Goal: Task Accomplishment & Management: Manage account settings

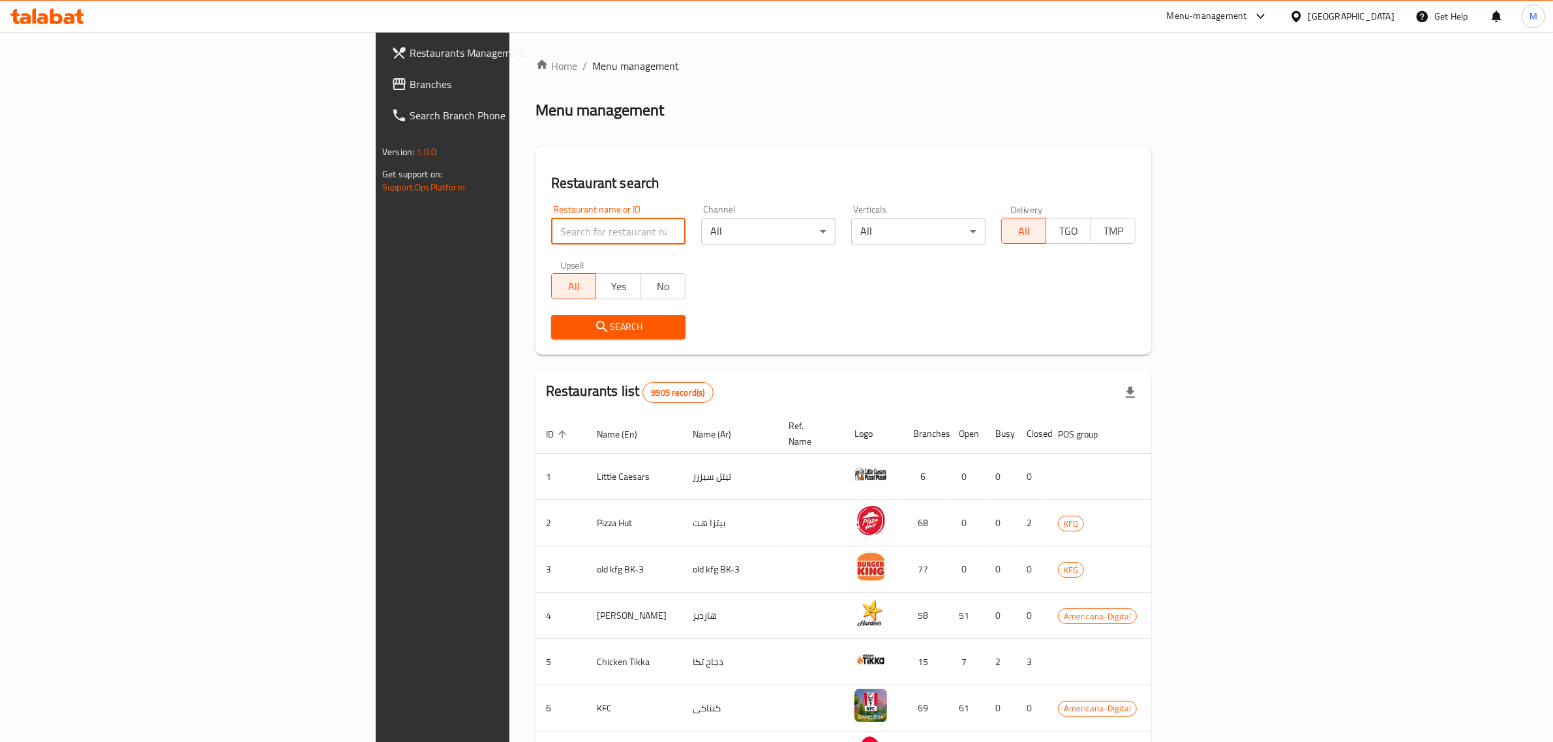
click at [551, 233] on input "search" at bounding box center [618, 232] width 134 height 26
type input "shrimpy"
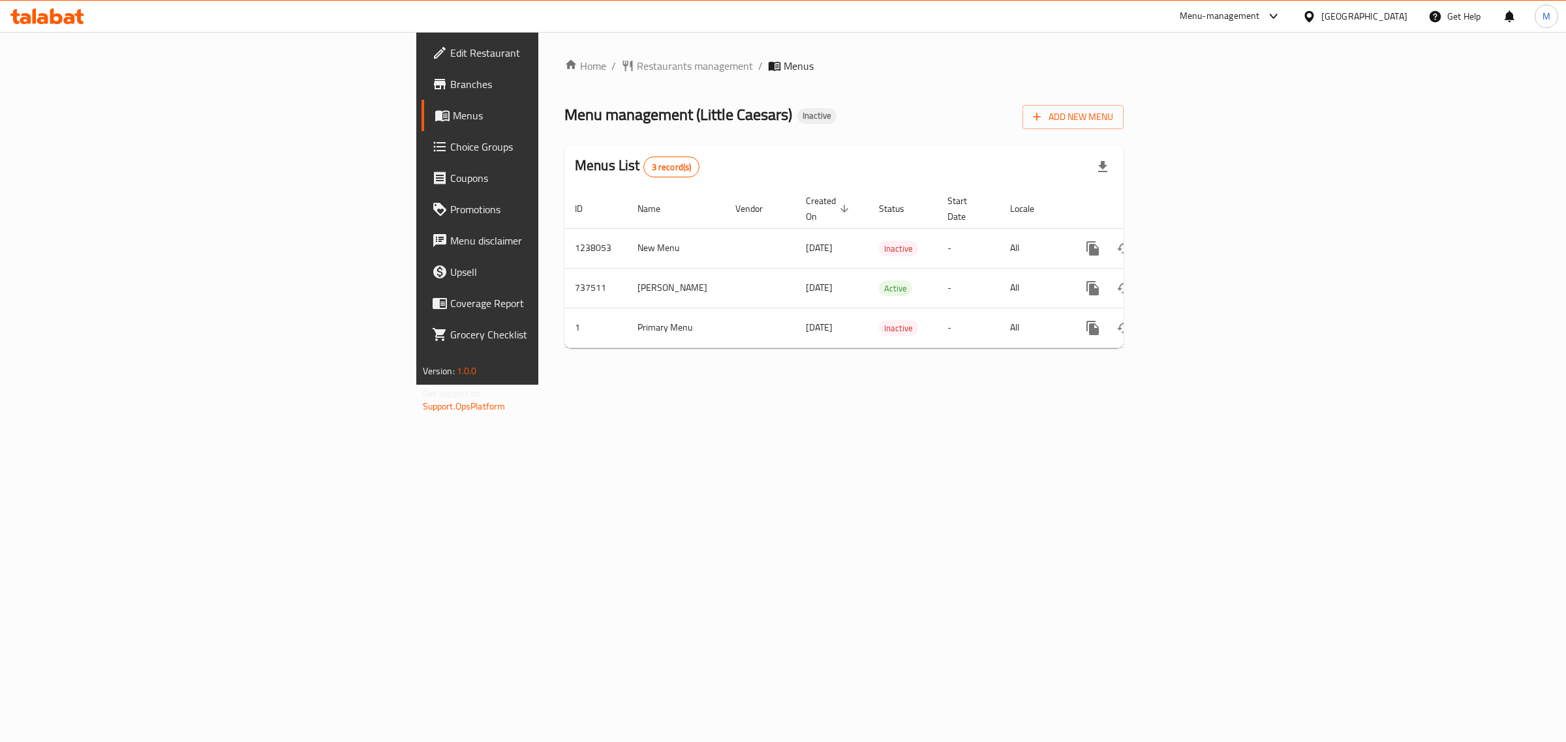
click at [1260, 17] on div "Menu-management" at bounding box center [1219, 16] width 80 height 16
click at [1181, 89] on div "Agent Campaigns Center" at bounding box center [1205, 81] width 99 height 14
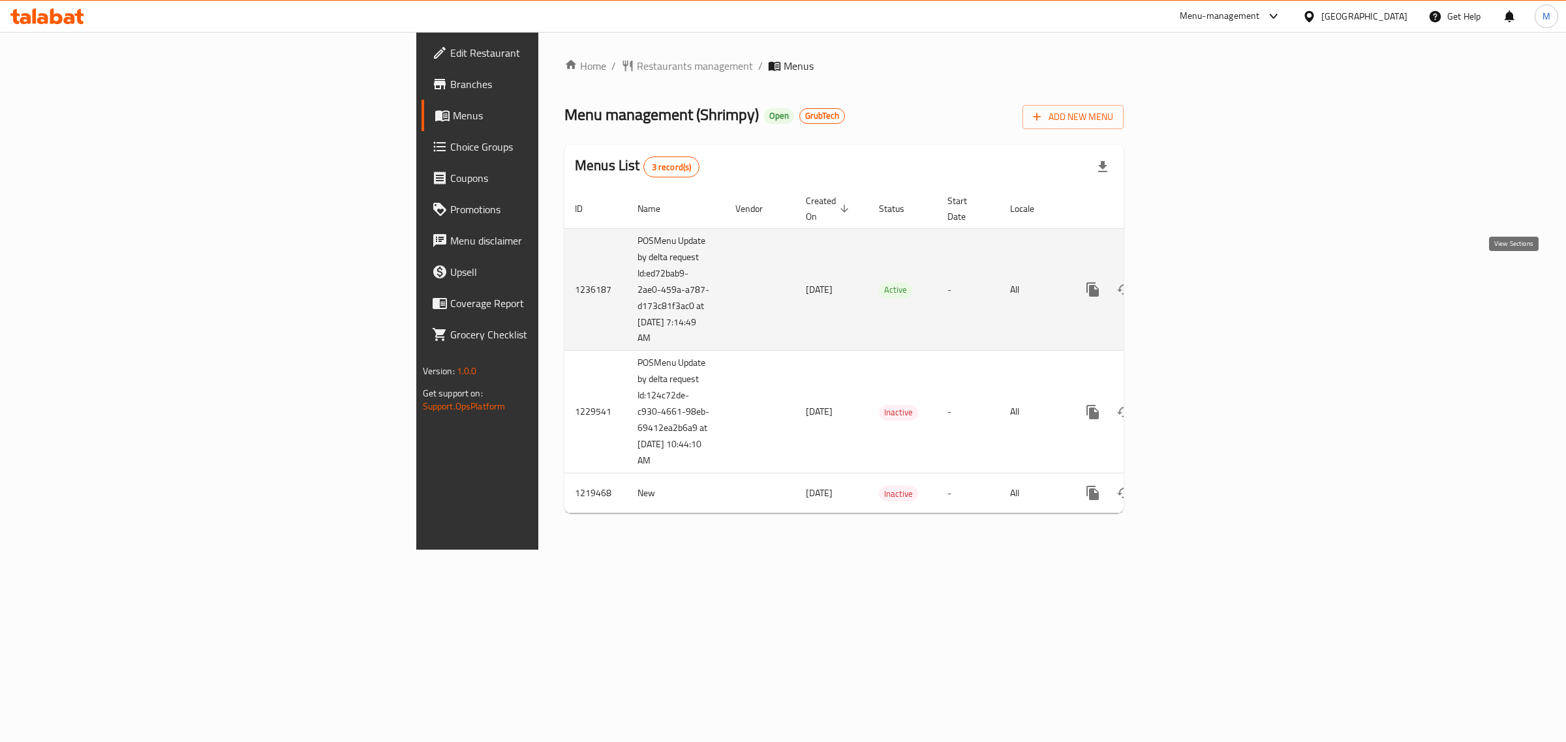
click at [1202, 274] on link "enhanced table" at bounding box center [1186, 289] width 31 height 31
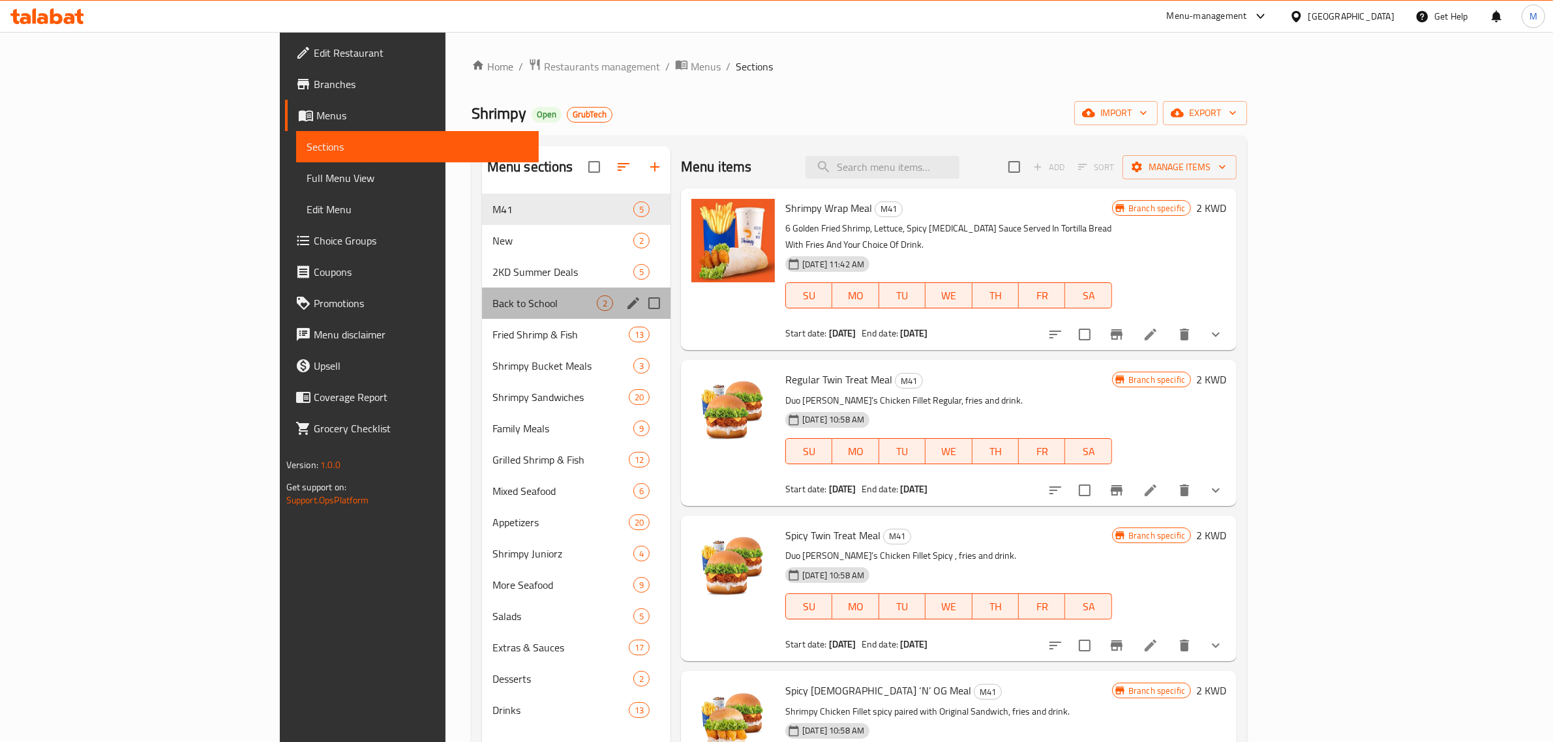
click at [482, 315] on div "Back to School 2" at bounding box center [576, 303] width 189 height 31
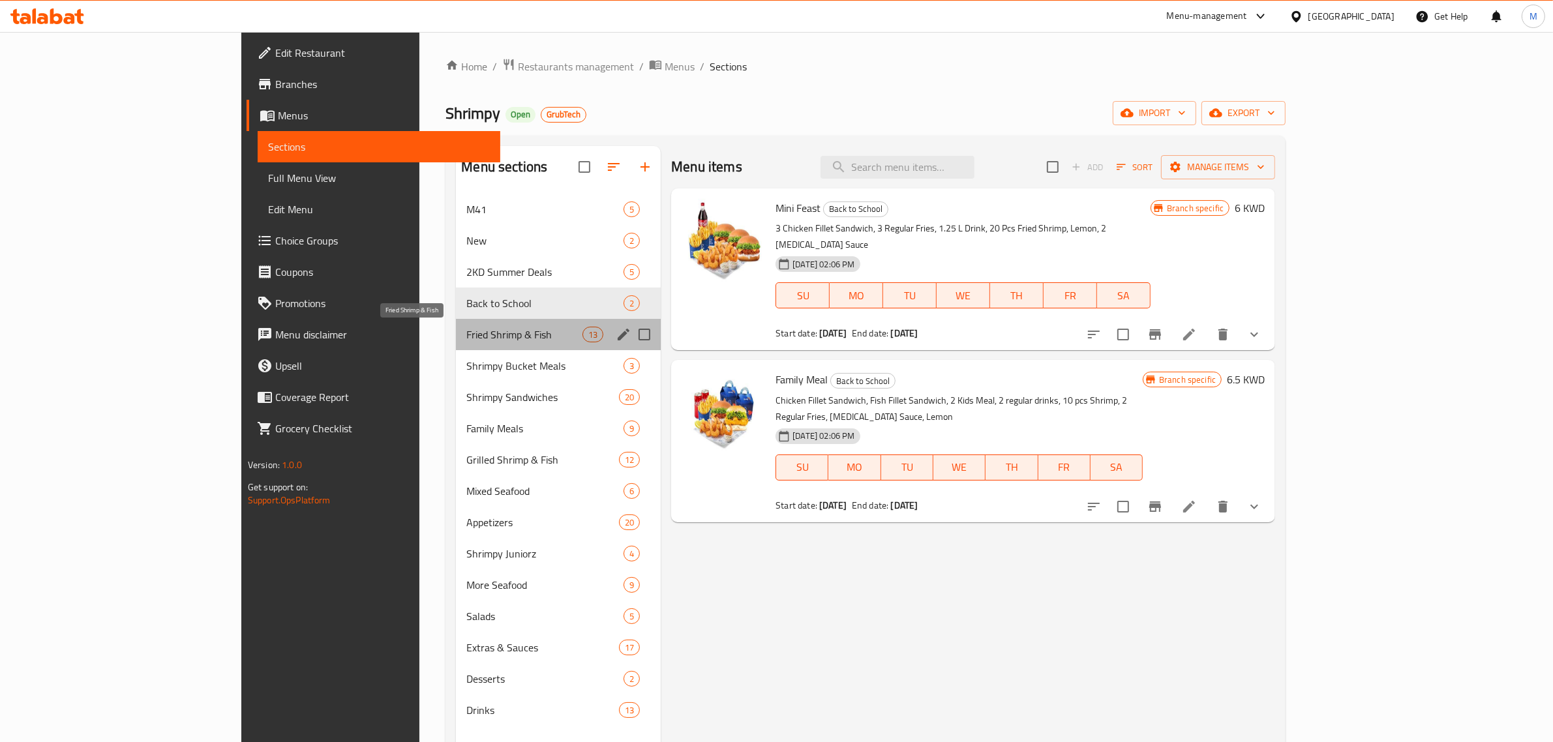
click at [466, 340] on span "Fried Shrimp & Fish" at bounding box center [524, 335] width 116 height 16
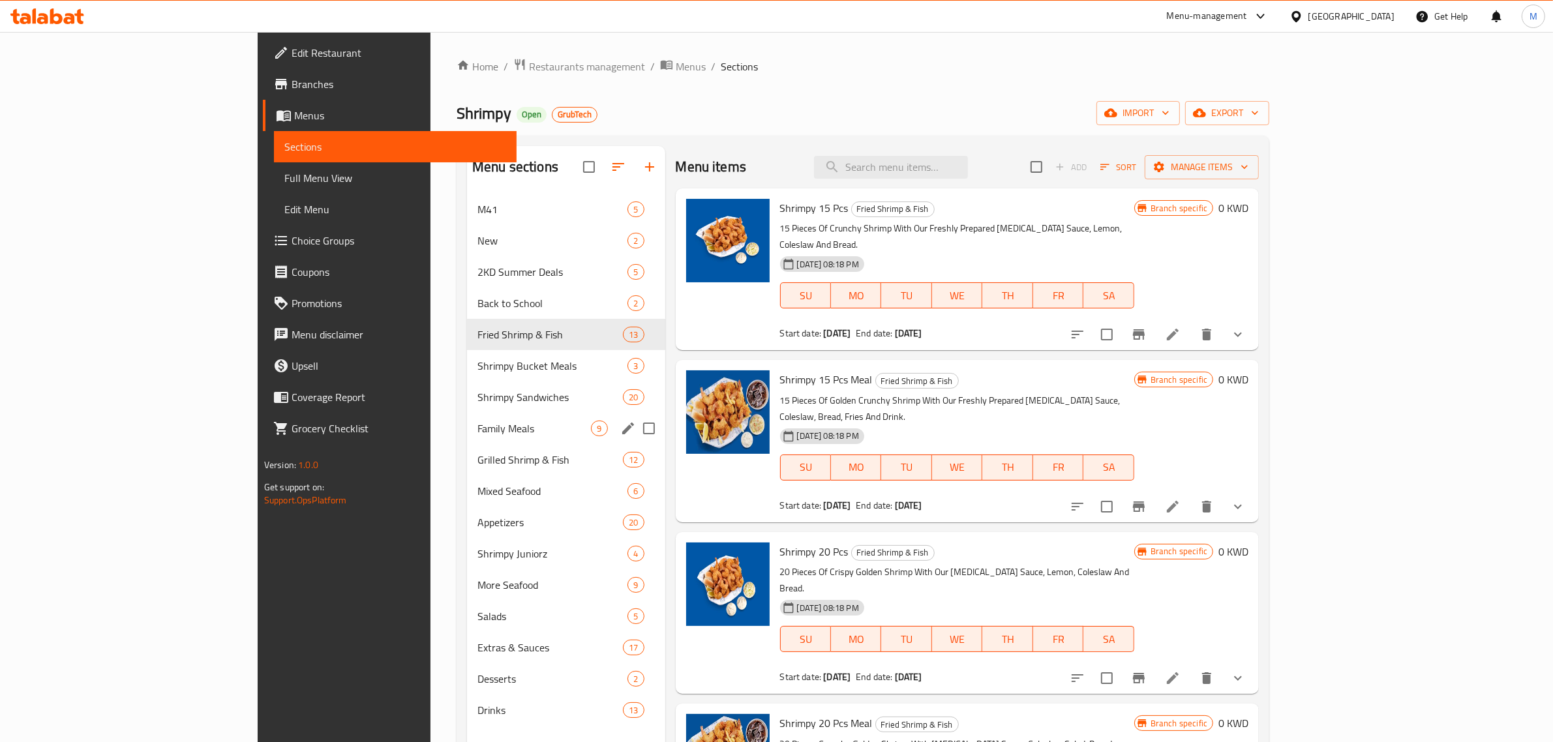
click at [467, 417] on div "Family Meals 9" at bounding box center [566, 428] width 198 height 31
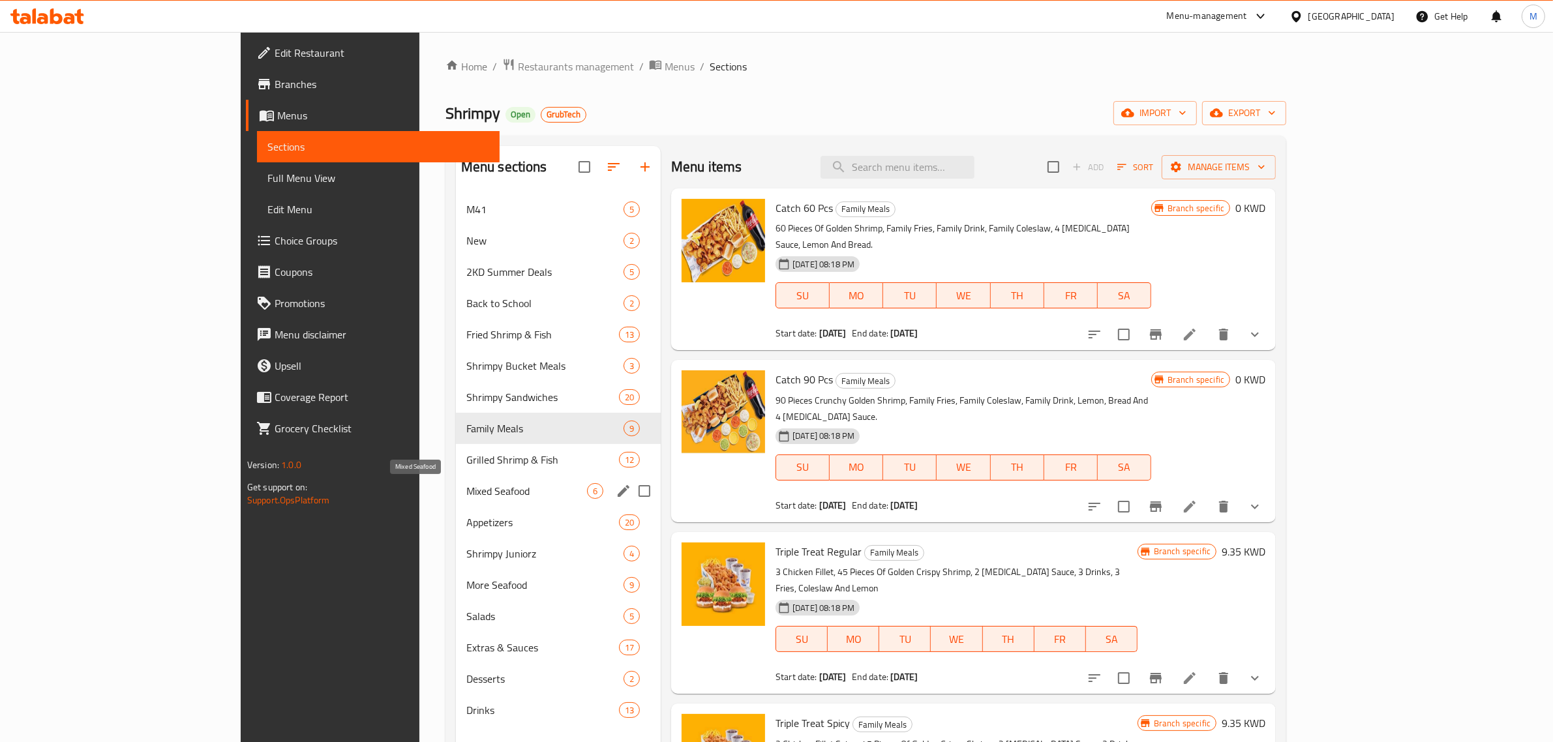
click at [466, 494] on span "Mixed Seafood" at bounding box center [526, 491] width 121 height 16
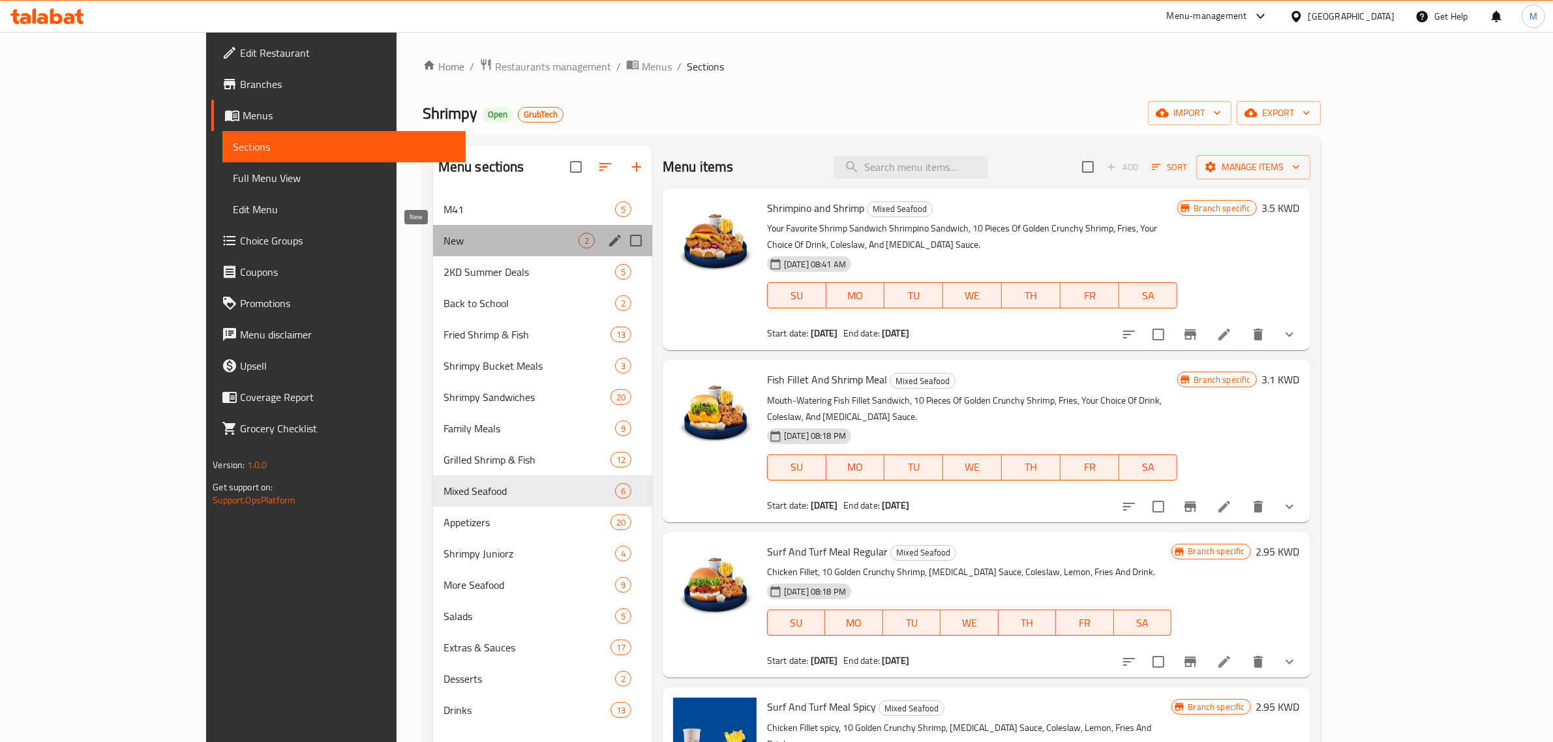
click at [444, 235] on span "New" at bounding box center [511, 241] width 135 height 16
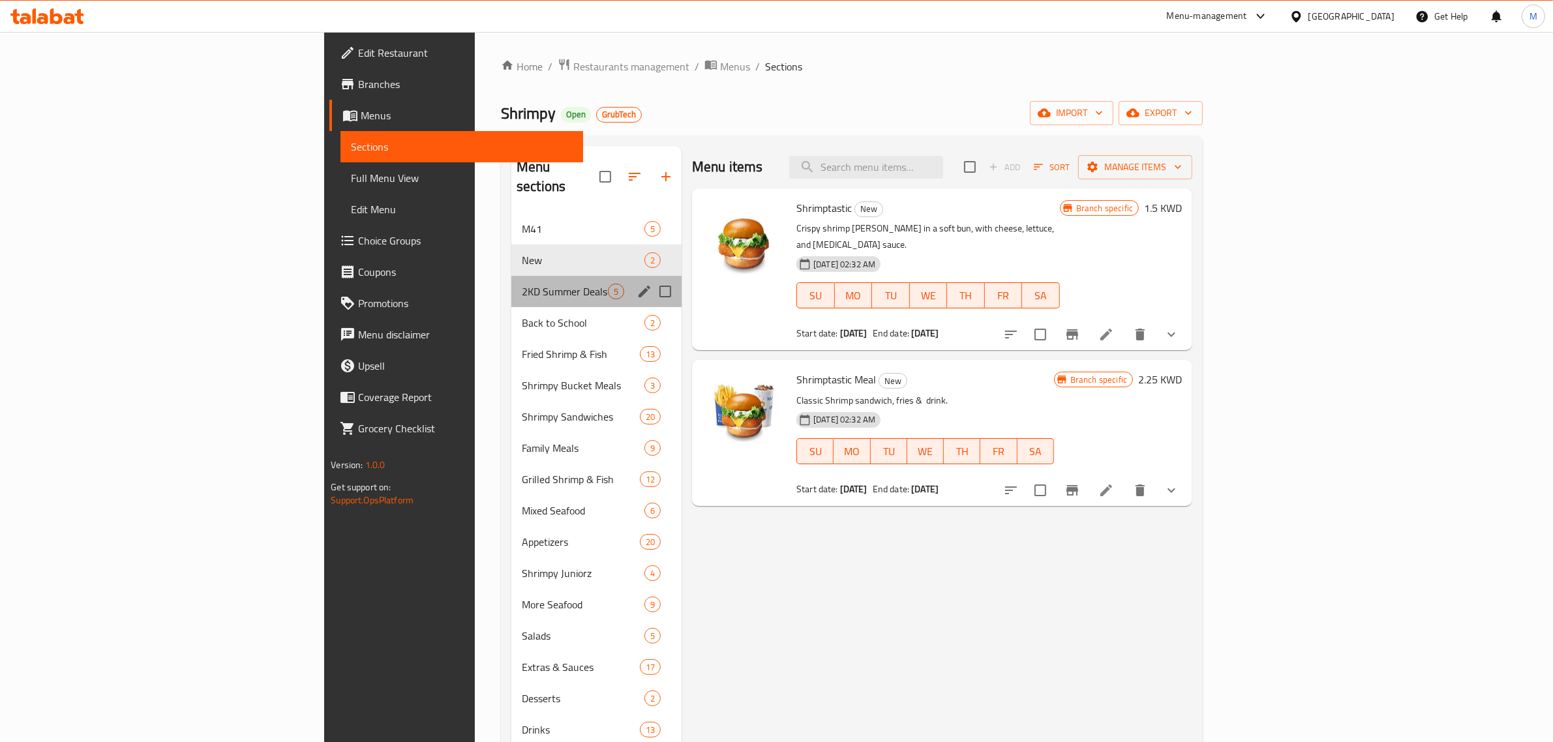
click at [511, 284] on div "2KD Summer Deals 5" at bounding box center [596, 291] width 170 height 31
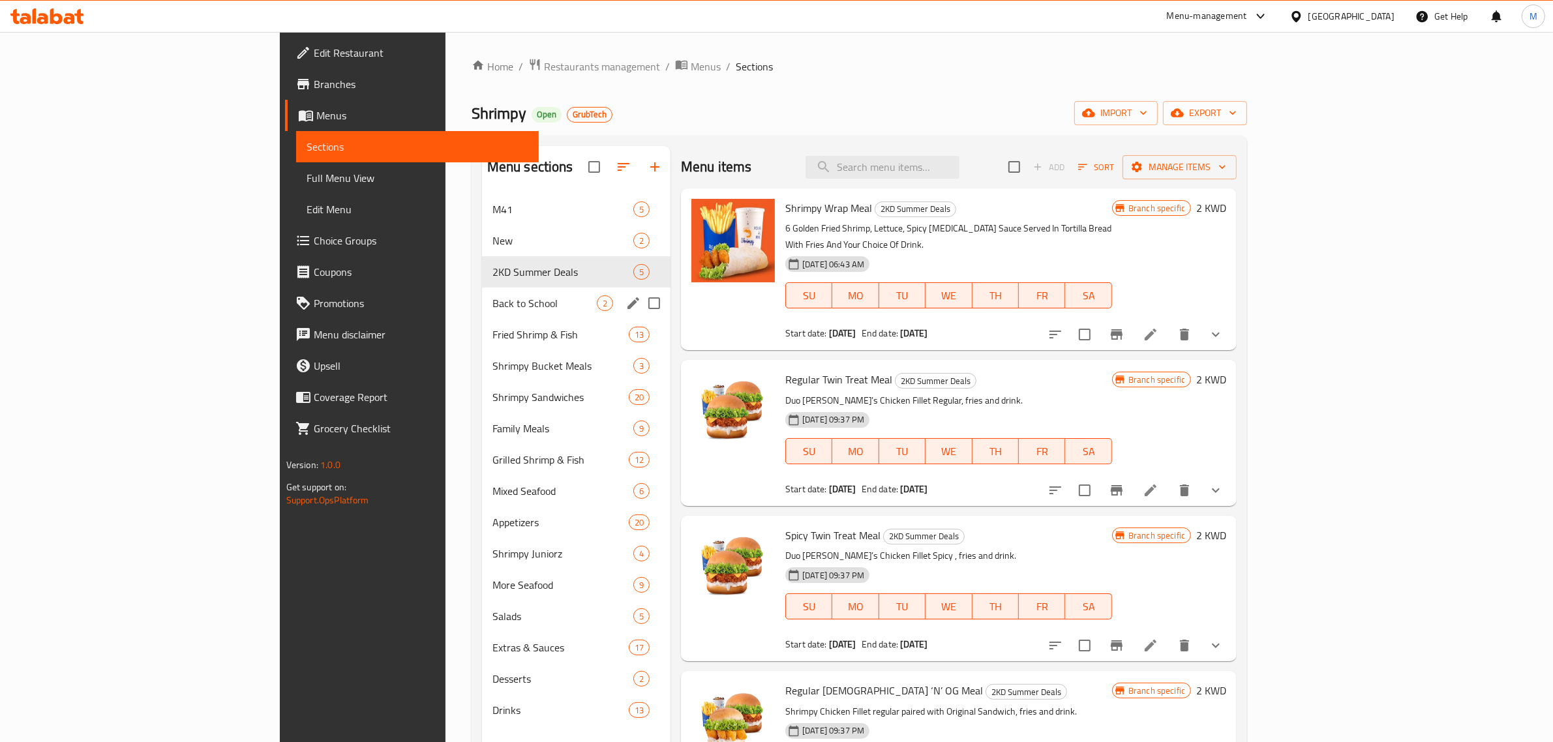
click at [482, 294] on div "Back to School 2" at bounding box center [576, 303] width 189 height 31
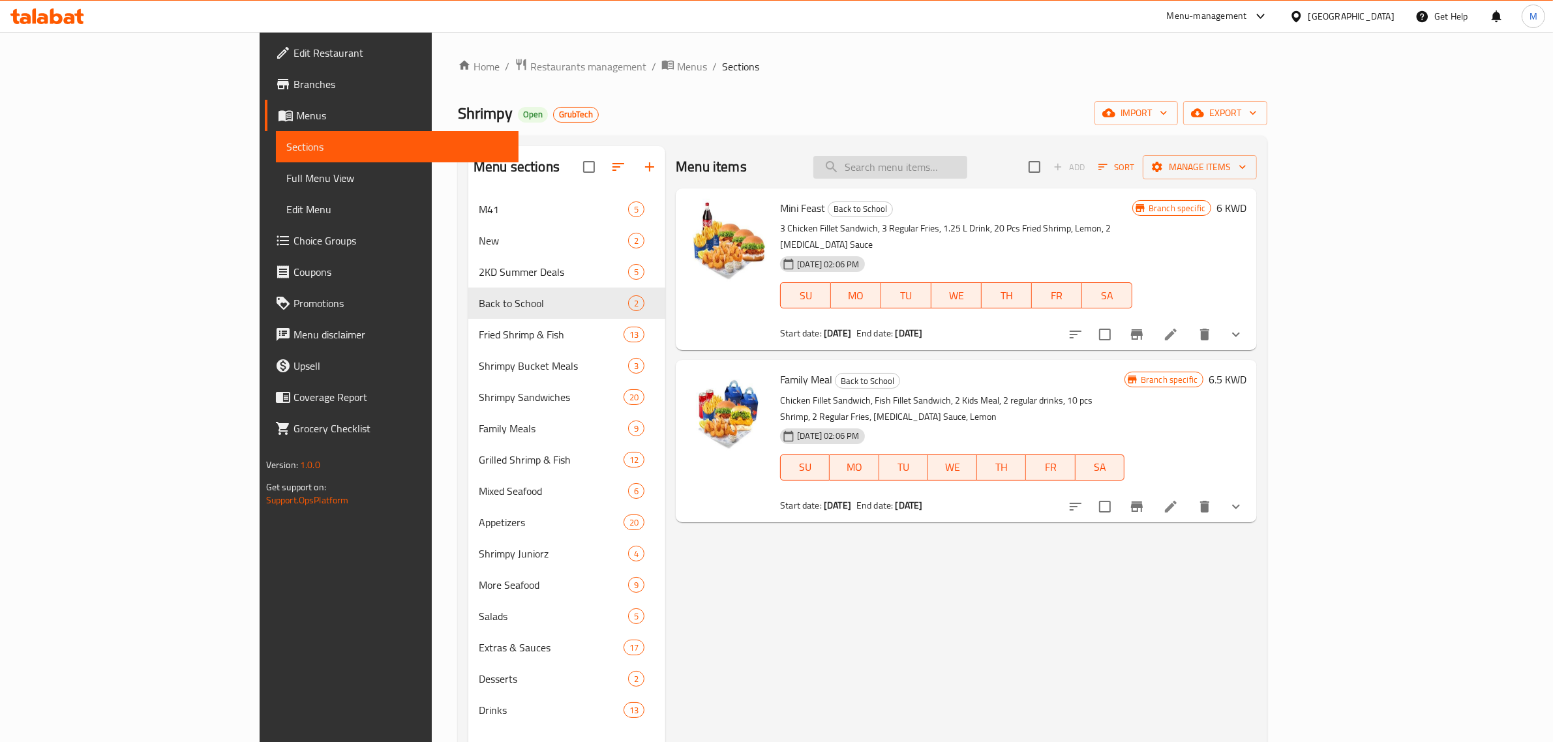
click at [967, 164] on input "search" at bounding box center [890, 167] width 154 height 23
paste input "Shrimpy 15 meal"
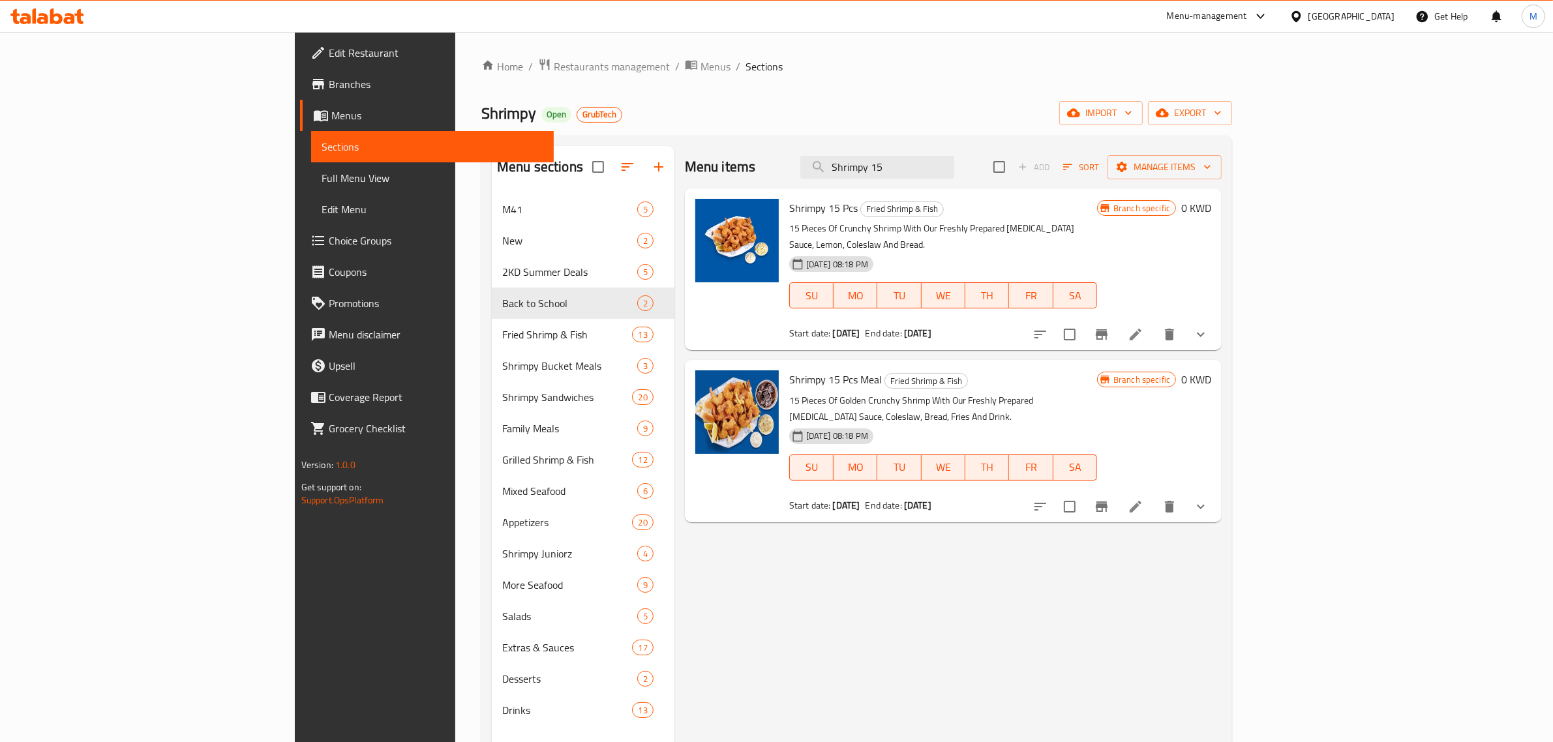
type input "Shrimpy 15"
click at [1247, 18] on div "Menu-management" at bounding box center [1207, 16] width 80 height 16
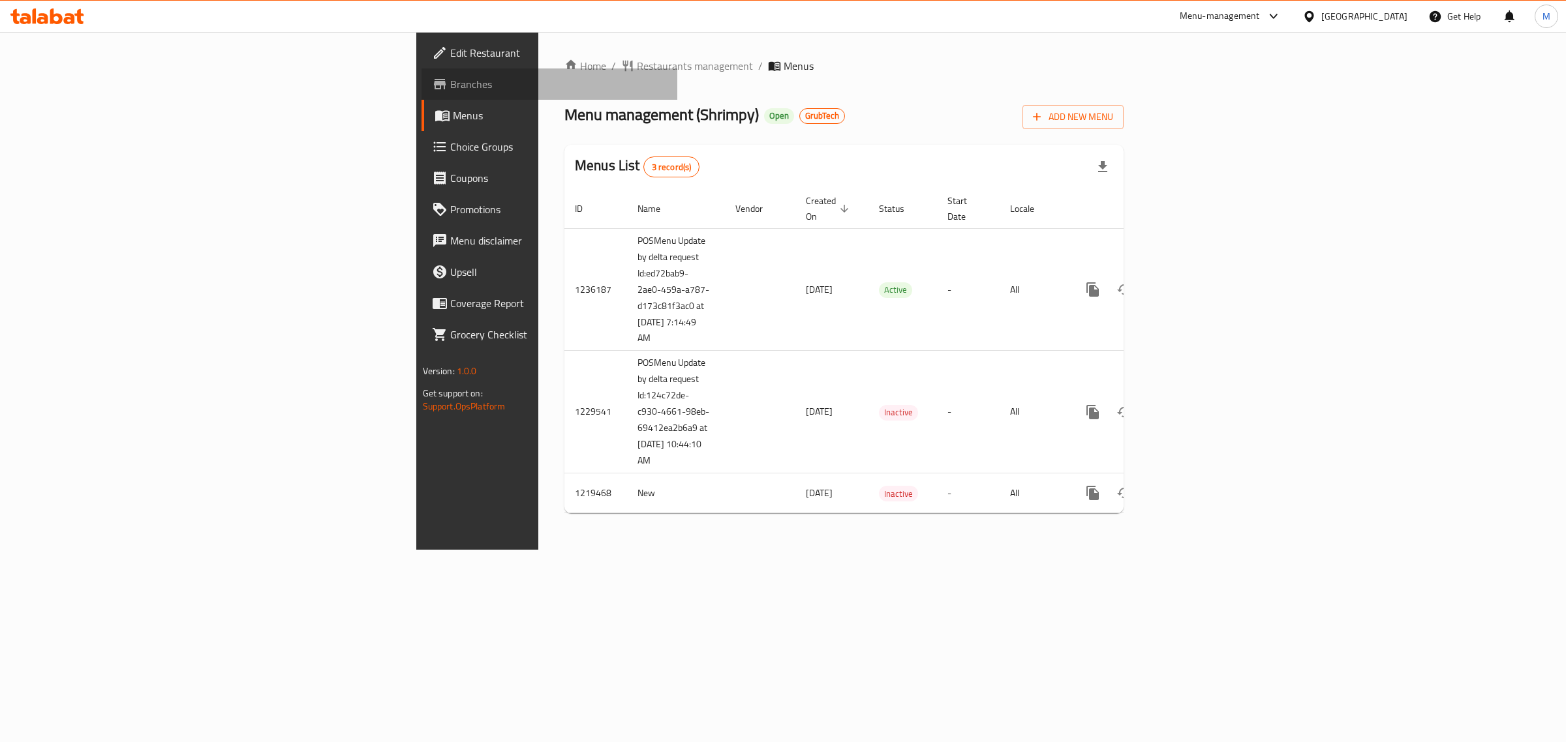
click at [450, 86] on span "Branches" at bounding box center [558, 84] width 217 height 16
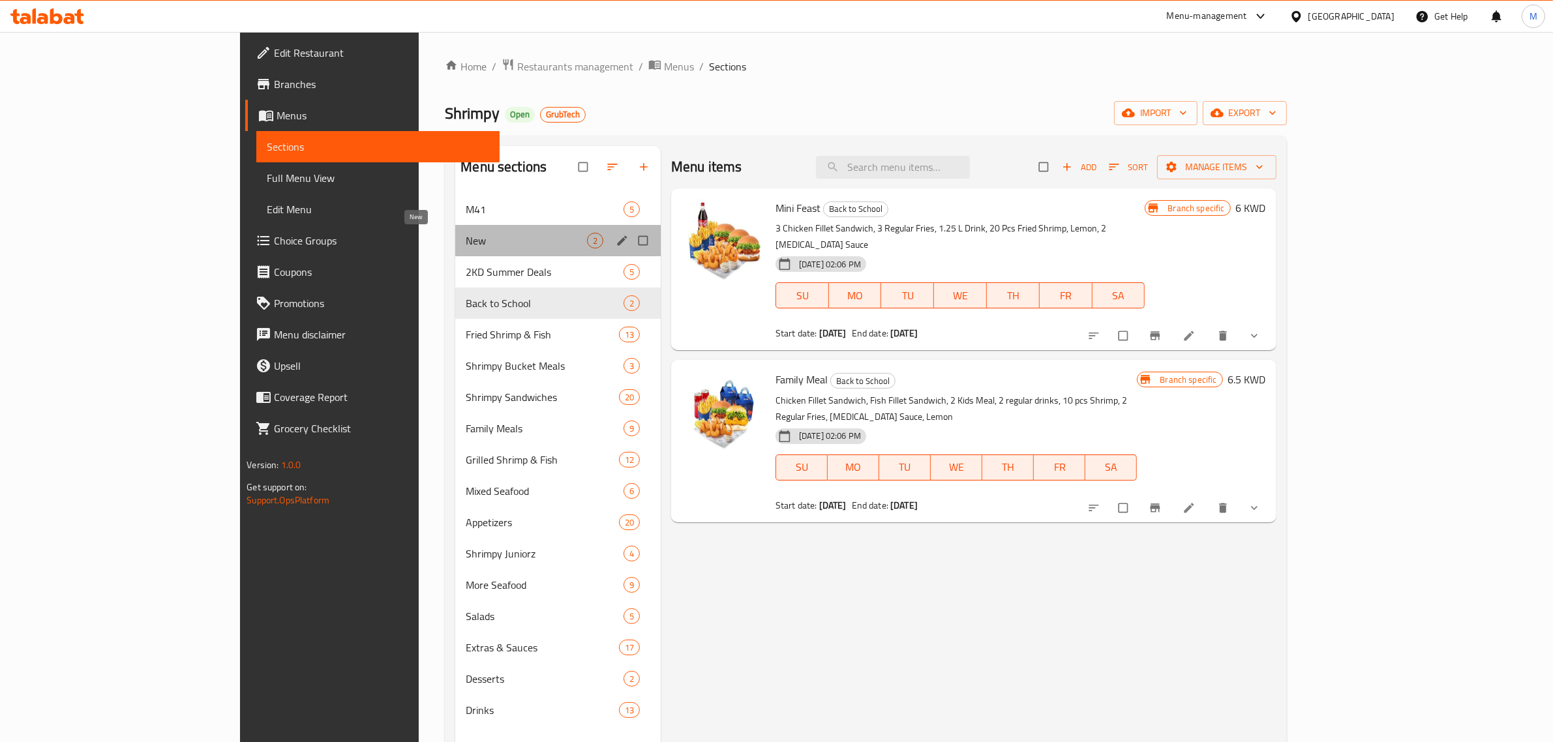
click at [466, 243] on span "New" at bounding box center [526, 241] width 121 height 16
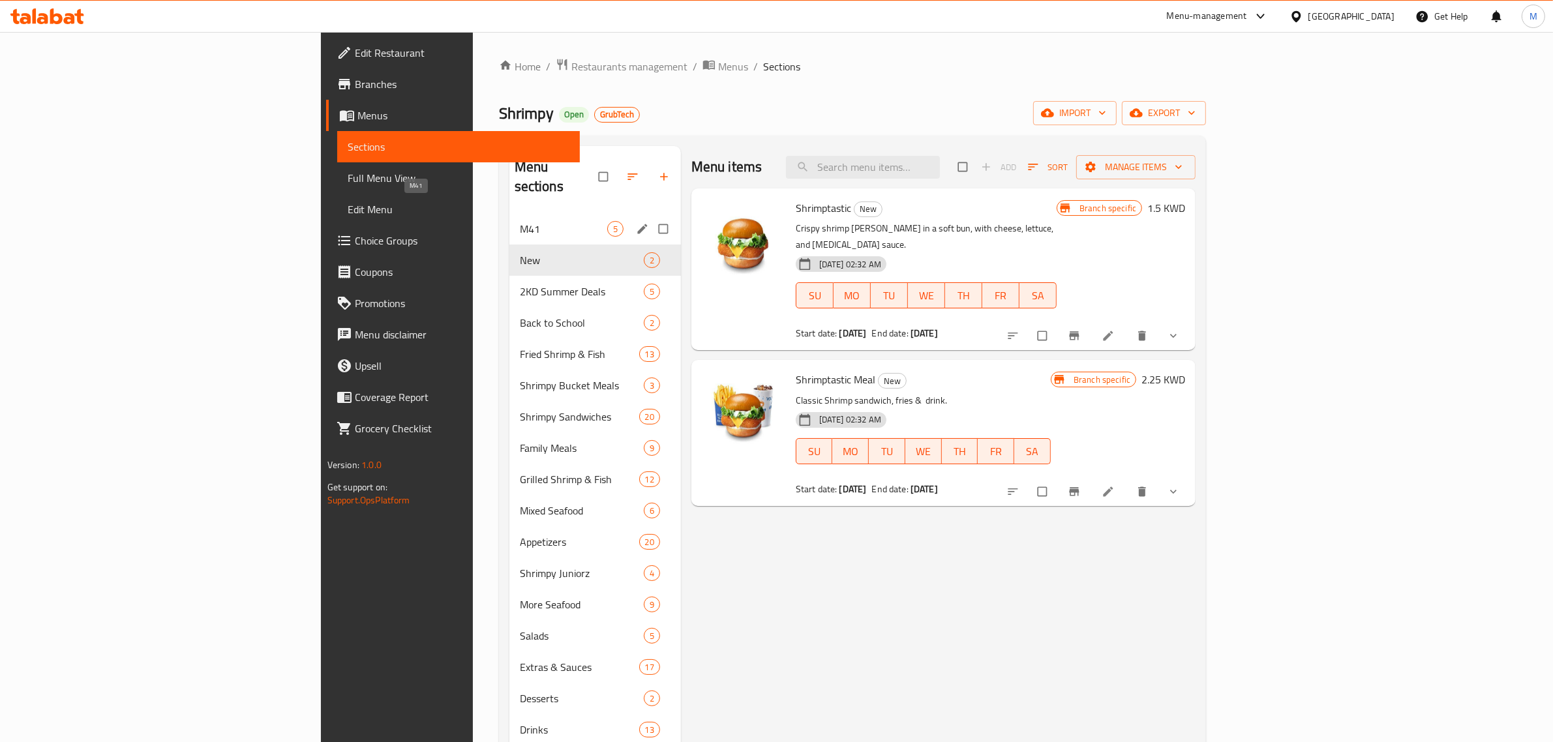
click at [520, 221] on span "M41" at bounding box center [563, 229] width 87 height 16
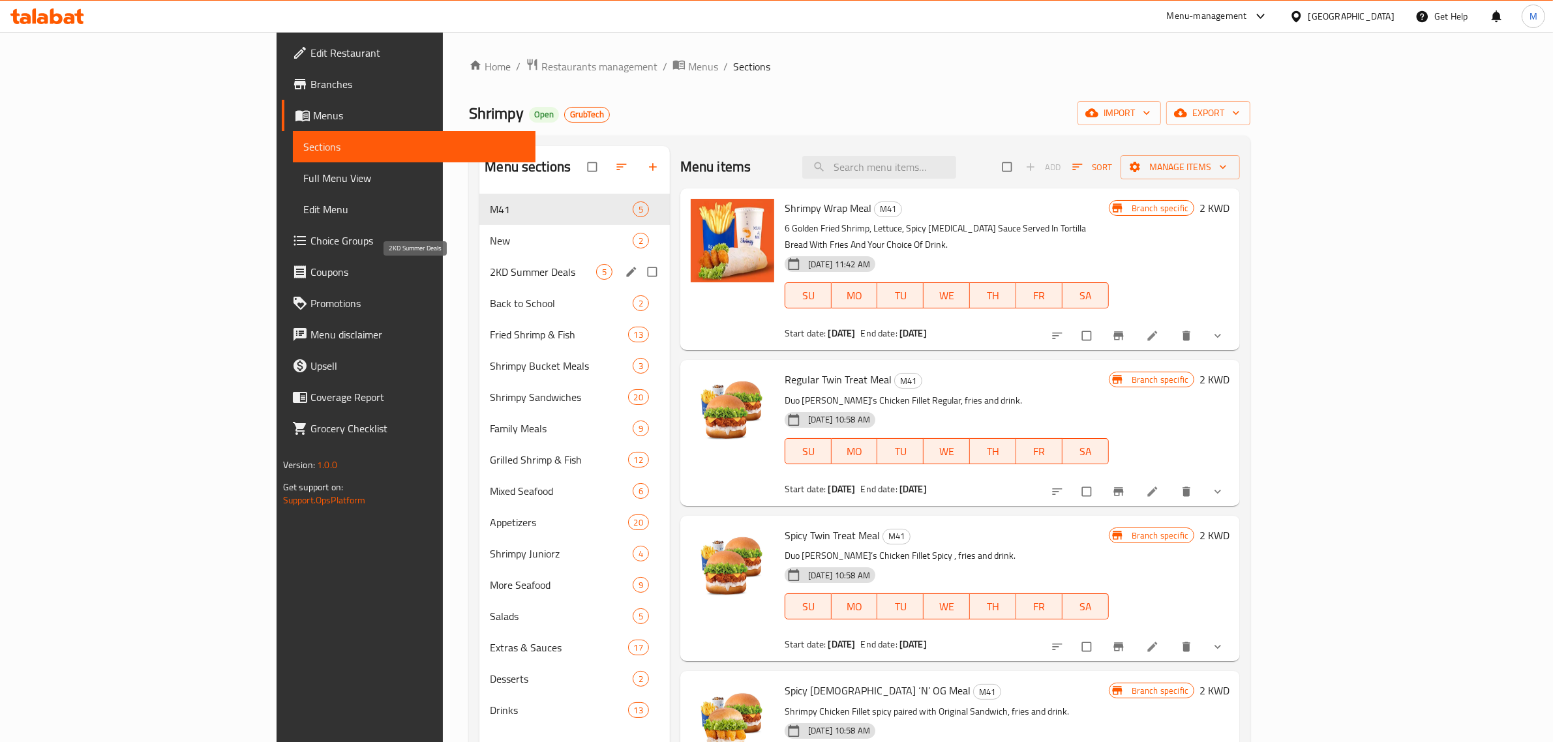
click at [479, 319] on div "Fried Shrimp & Fish 13" at bounding box center [574, 334] width 190 height 31
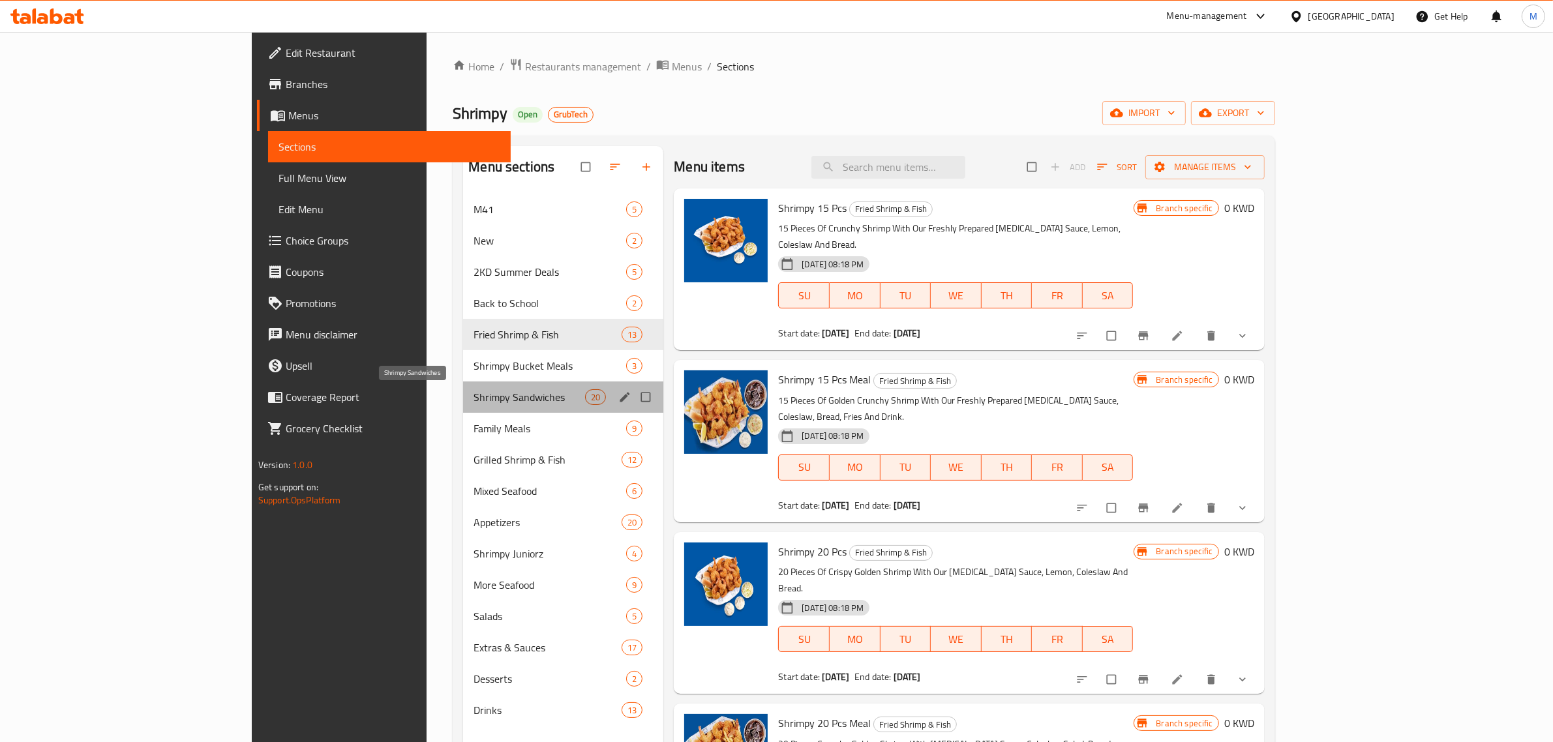
click at [474, 401] on span "Shrimpy Sandwiches" at bounding box center [530, 397] width 112 height 16
